Goal: Information Seeking & Learning: Learn about a topic

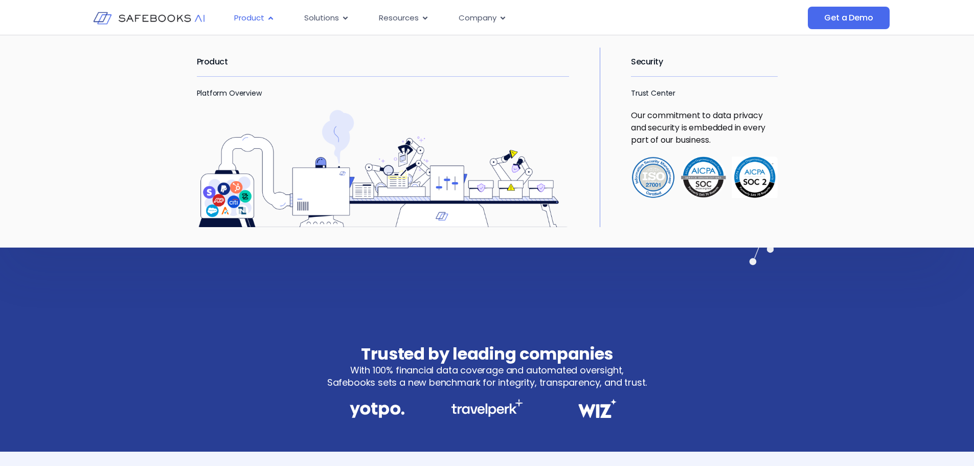
click at [269, 18] on icon "Menu" at bounding box center [270, 17] width 5 height 3
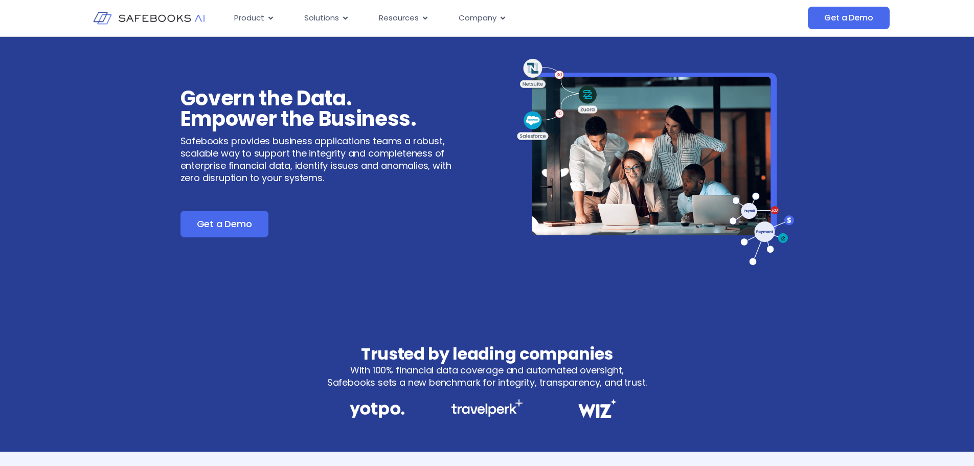
click at [167, 18] on img at bounding box center [149, 18] width 112 height 32
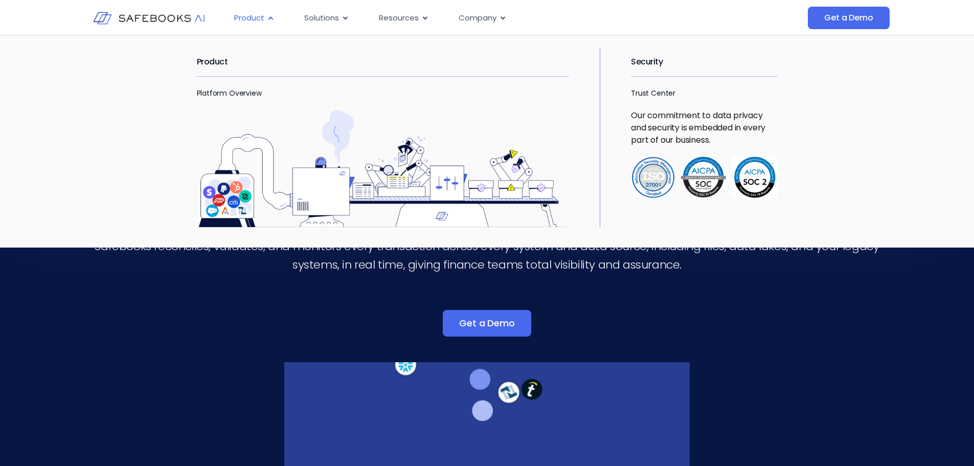
click at [266, 18] on div "Product Close Product Open Product" at bounding box center [254, 18] width 57 height 20
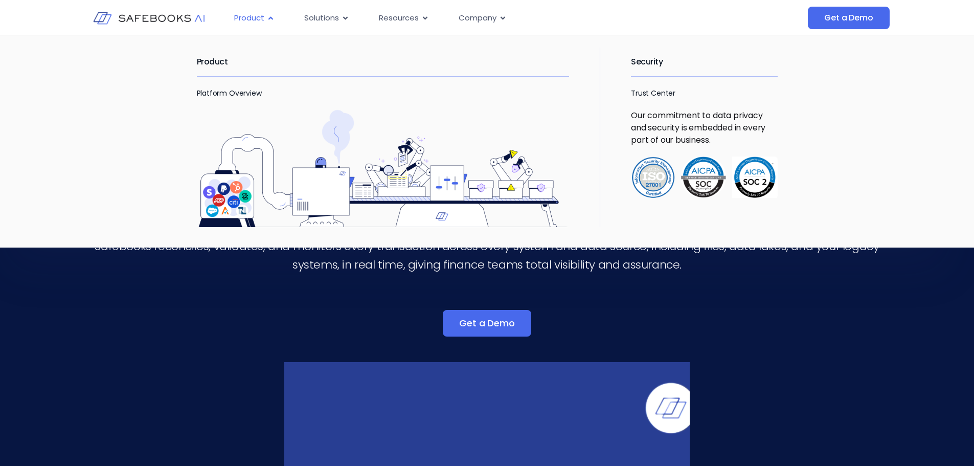
click at [248, 18] on span "Product" at bounding box center [249, 18] width 30 height 12
click at [273, 19] on icon "Menu" at bounding box center [271, 18] width 8 height 8
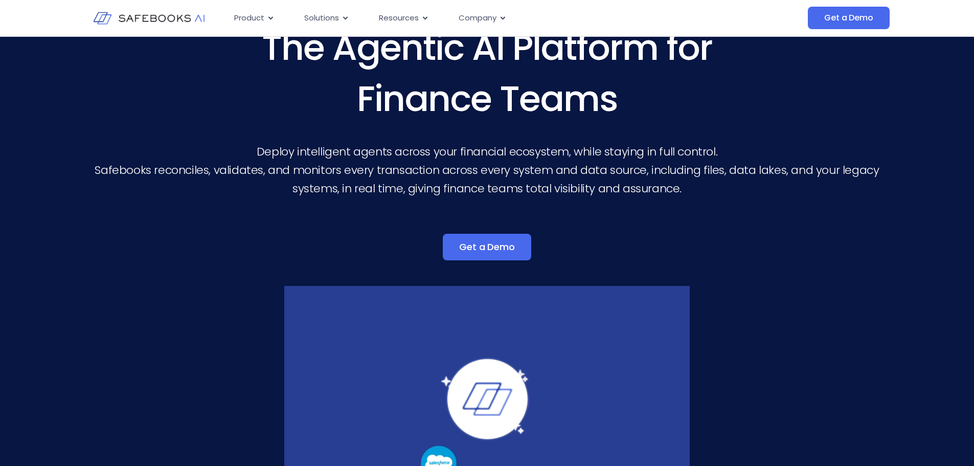
scroll to position [51, 0]
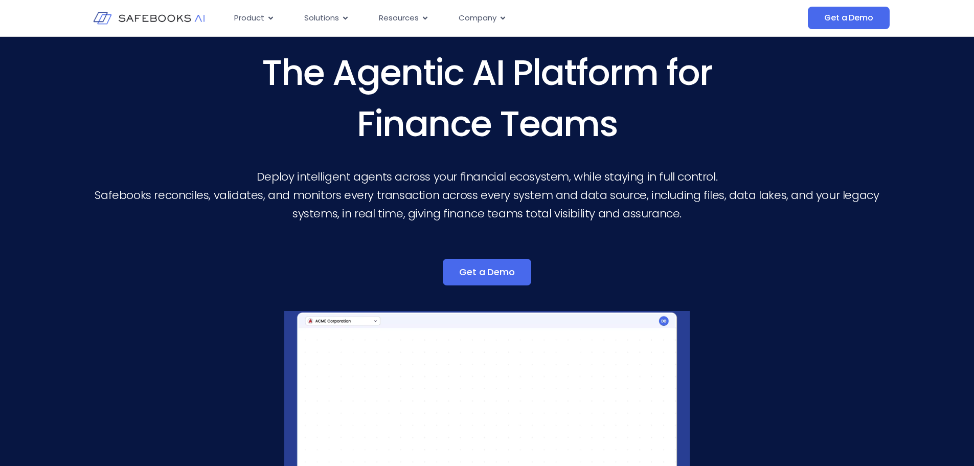
click at [175, 18] on img at bounding box center [149, 18] width 112 height 32
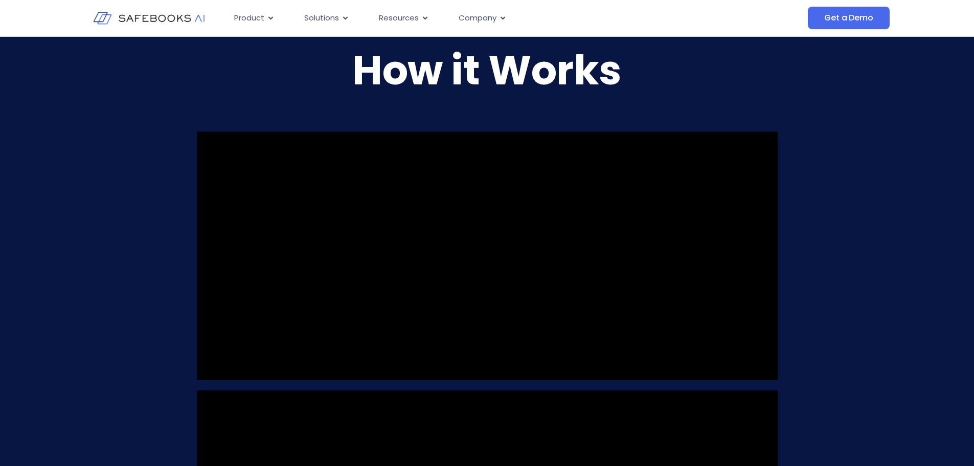
scroll to position [1022, 0]
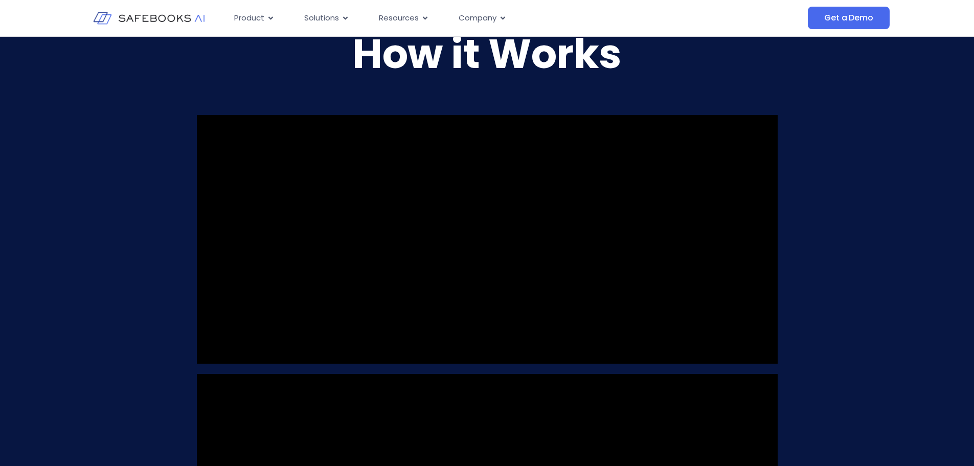
click at [572, 179] on video at bounding box center [487, 239] width 581 height 249
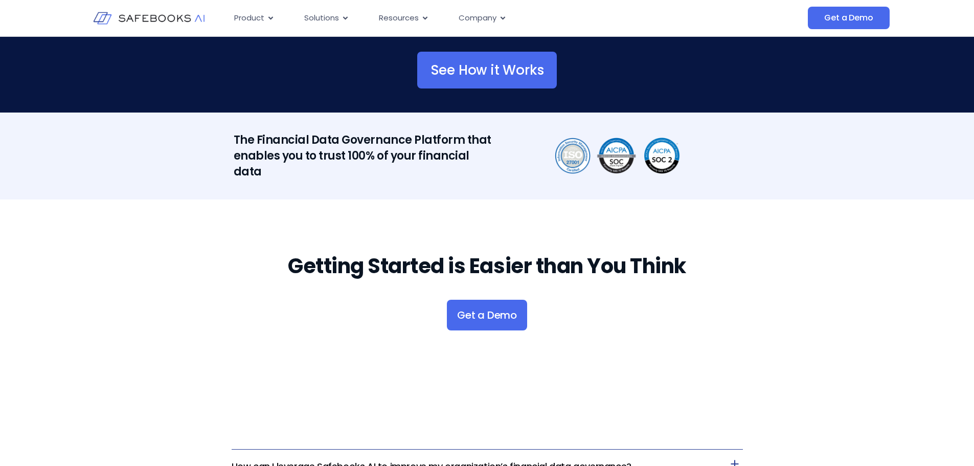
scroll to position [2095, 0]
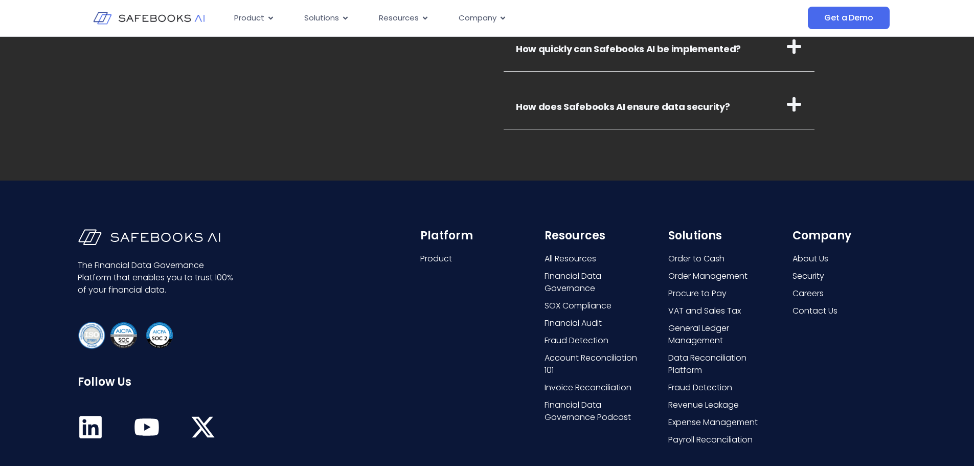
scroll to position [3884, 0]
